Goal: Check status: Check status

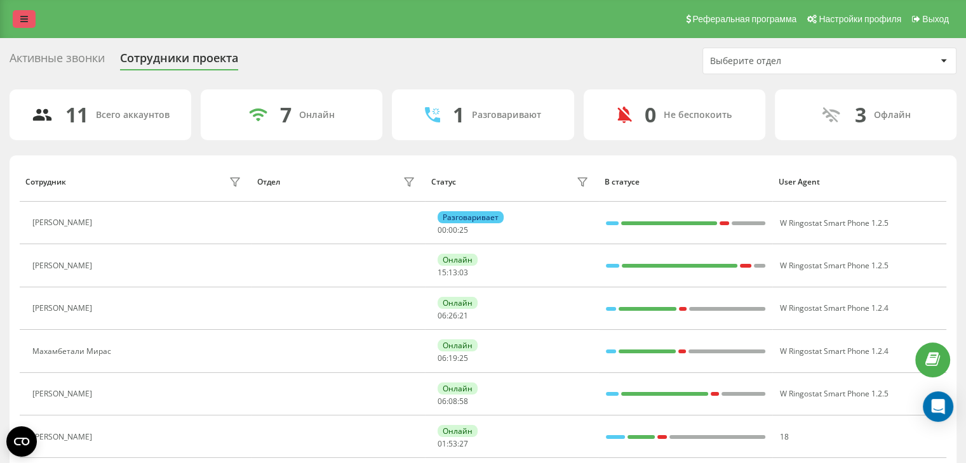
click at [15, 18] on link at bounding box center [24, 19] width 23 height 18
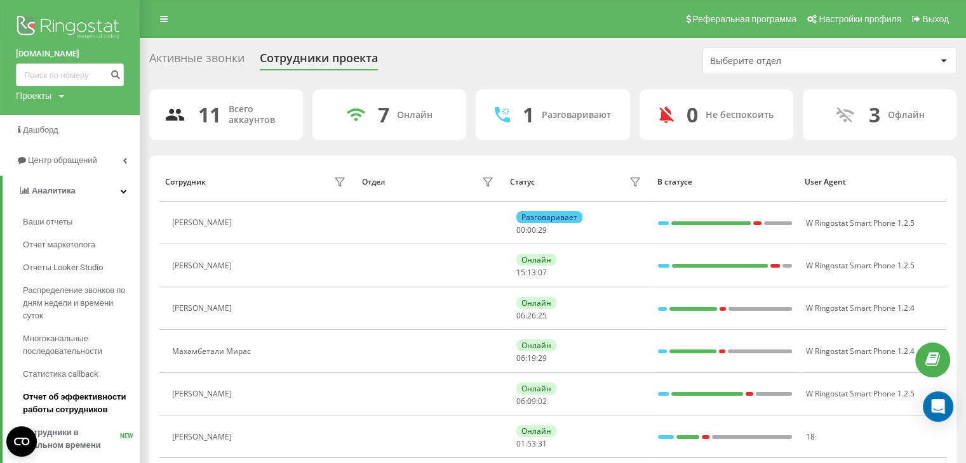
click at [58, 397] on span "Отчет об эффективности работы сотрудников" at bounding box center [78, 403] width 110 height 25
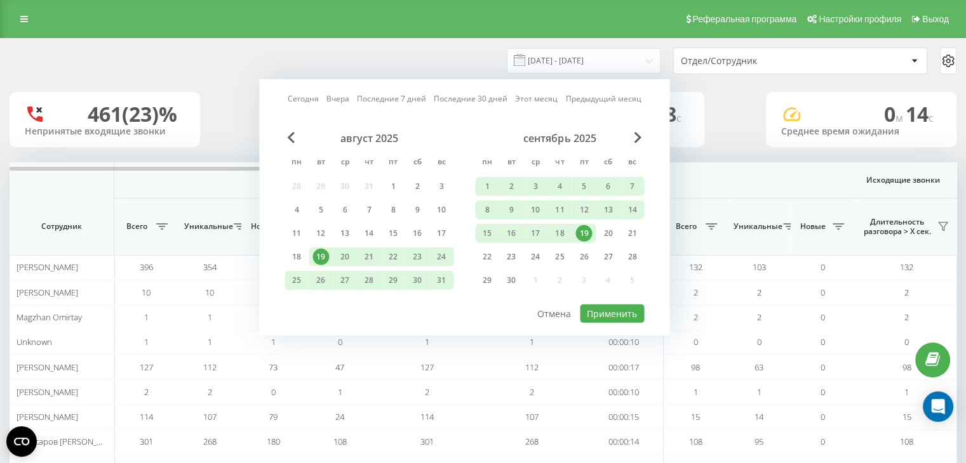
click at [588, 237] on div "19" at bounding box center [583, 233] width 17 height 17
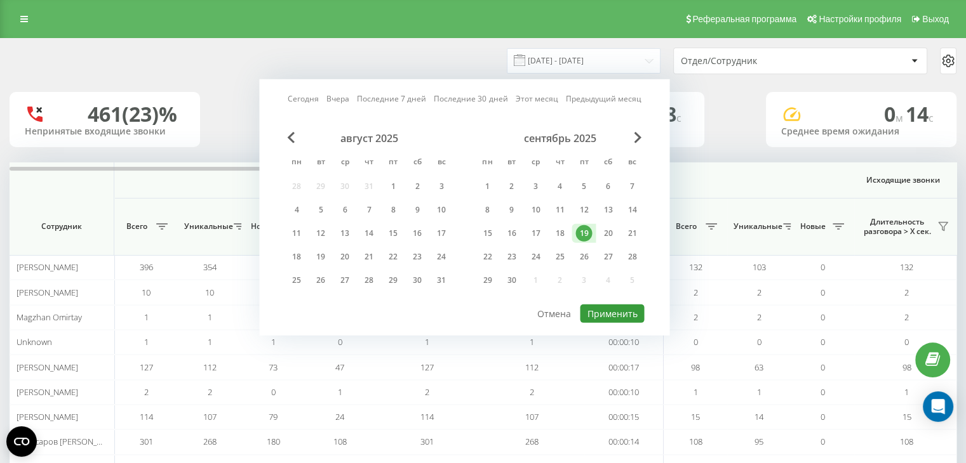
click at [612, 315] on button "Применить" at bounding box center [612, 314] width 64 height 18
type input "19.09.2025 - 19.09.2025"
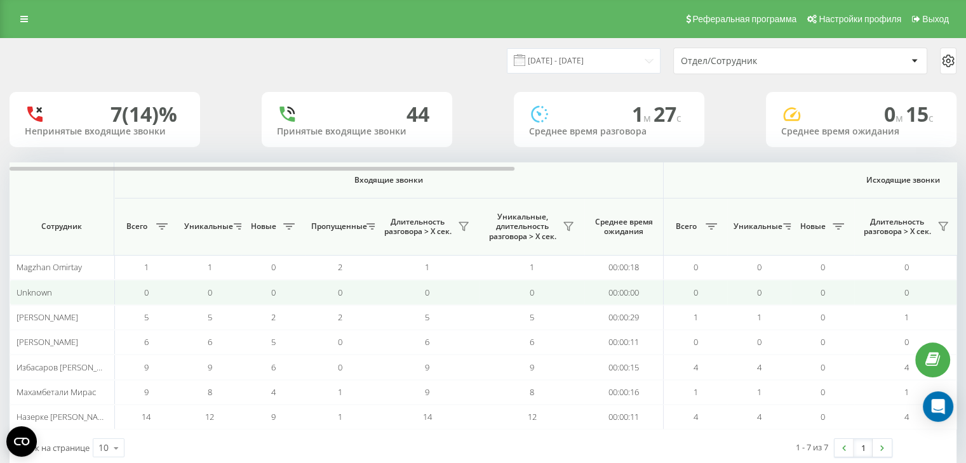
scroll to position [27, 0]
